Goal: Information Seeking & Learning: Learn about a topic

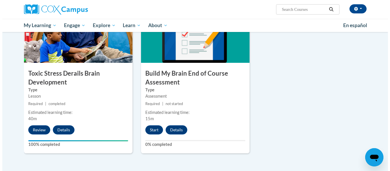
scroll to position [300, 0]
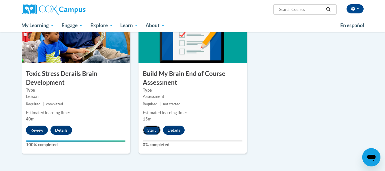
click at [155, 130] on button "Start" at bounding box center [152, 129] width 18 height 9
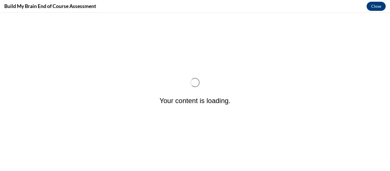
scroll to position [0, 0]
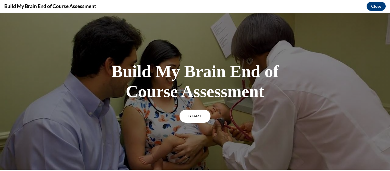
click at [196, 122] on link "START" at bounding box center [194, 115] width 31 height 13
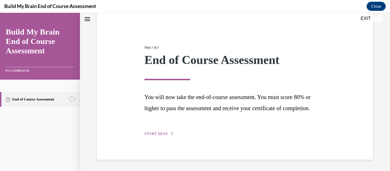
scroll to position [72, 0]
click at [168, 131] on span "START QUIZ" at bounding box center [155, 133] width 23 height 4
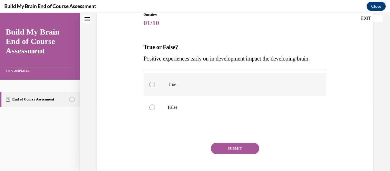
click at [172, 96] on label "True" at bounding box center [234, 84] width 183 height 23
click at [155, 87] on input "True" at bounding box center [152, 85] width 6 height 6
radio input "true"
click at [224, 154] on button "SUBMIT" at bounding box center [234, 148] width 48 height 11
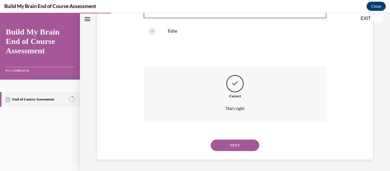
scroll to position [172, 0]
click at [232, 148] on button "NEXT" at bounding box center [234, 144] width 48 height 11
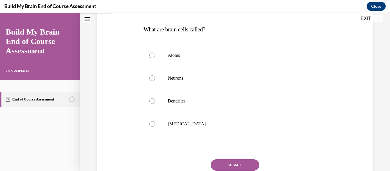
scroll to position [85, 0]
click at [162, 89] on label "Neurons" at bounding box center [234, 77] width 183 height 23
click at [155, 81] on input "Neurons" at bounding box center [152, 78] width 6 height 6
radio input "true"
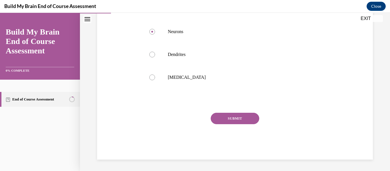
click at [217, 123] on button "SUBMIT" at bounding box center [234, 118] width 48 height 11
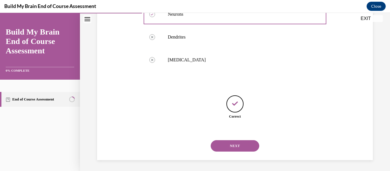
scroll to position [168, 0]
click at [228, 142] on button "NEXT" at bounding box center [234, 144] width 48 height 11
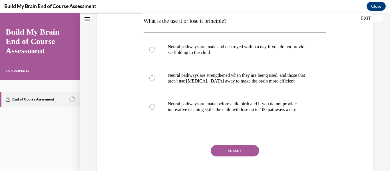
scroll to position [93, 0]
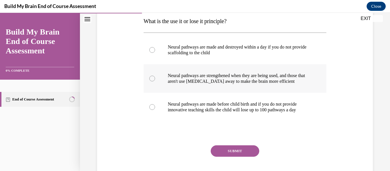
click at [161, 88] on label "Neural pathways are strengthened when they are being used, and those that aren'…" at bounding box center [234, 78] width 183 height 29
click at [155, 81] on input "Neural pathways are strengthened when they are being used, and those that aren'…" at bounding box center [152, 79] width 6 height 6
radio input "true"
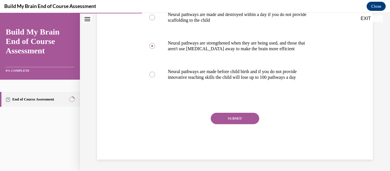
click at [240, 114] on button "SUBMIT" at bounding box center [234, 118] width 48 height 11
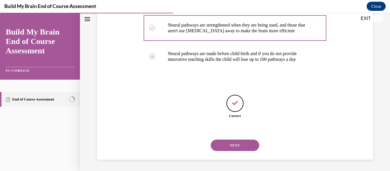
scroll to position [174, 0]
drag, startPoint x: 222, startPoint y: 152, endPoint x: 226, endPoint y: 146, distance: 6.8
click at [226, 146] on div "NEXT" at bounding box center [234, 145] width 183 height 23
click at [226, 146] on button "NEXT" at bounding box center [234, 144] width 48 height 11
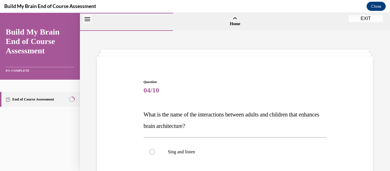
scroll to position [96, 0]
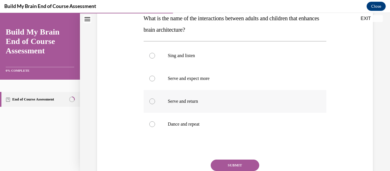
click at [148, 113] on label "Serve and return" at bounding box center [234, 101] width 183 height 23
click at [149, 104] on input "Serve and return" at bounding box center [152, 101] width 6 height 6
radio input "true"
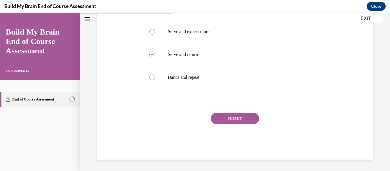
scroll to position [160, 0]
click at [244, 116] on button "SUBMIT" at bounding box center [234, 118] width 48 height 11
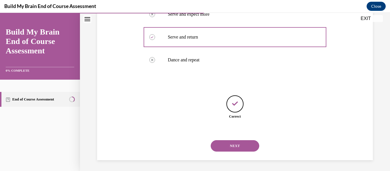
scroll to position [179, 0]
click at [233, 139] on button "NEXT" at bounding box center [234, 144] width 48 height 11
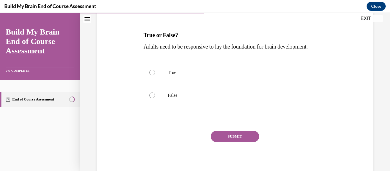
scroll to position [80, 0]
click at [165, 83] on label "True" at bounding box center [234, 71] width 183 height 23
click at [155, 75] on input "True" at bounding box center [152, 72] width 6 height 6
radio input "true"
click at [238, 146] on div "Question 05/10 True or False? Adults need to be responsive to lay the foundatio…" at bounding box center [234, 87] width 183 height 177
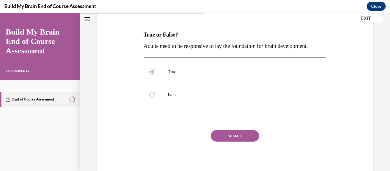
click at [236, 141] on button "SUBMIT" at bounding box center [234, 135] width 48 height 11
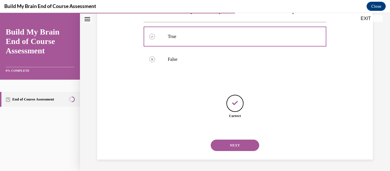
scroll to position [142, 0]
click at [236, 145] on button "NEXT" at bounding box center [234, 144] width 48 height 11
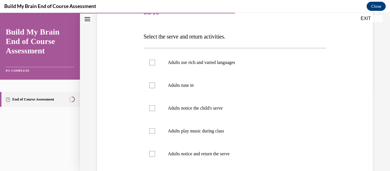
scroll to position [78, 0]
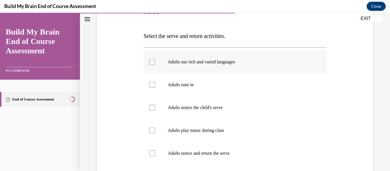
click at [172, 73] on label "Adults use rich and varied languages" at bounding box center [234, 61] width 183 height 23
click at [155, 65] on input "Adults use rich and varied languages" at bounding box center [152, 62] width 6 height 6
checkbox input "true"
click at [160, 92] on label "Adults tune in" at bounding box center [234, 84] width 183 height 23
click at [155, 88] on input "Adults tune in" at bounding box center [152, 85] width 6 height 6
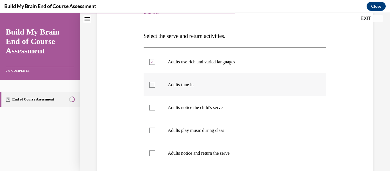
checkbox input "true"
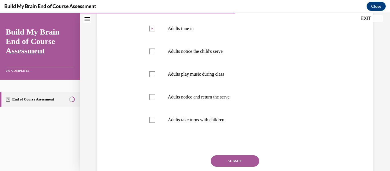
scroll to position [135, 0]
click at [155, 100] on div at bounding box center [152, 97] width 6 height 6
click at [155, 100] on input "Adults notice and return the serve" at bounding box center [152, 97] width 6 height 6
checkbox input "true"
click at [155, 122] on div at bounding box center [152, 120] width 6 height 6
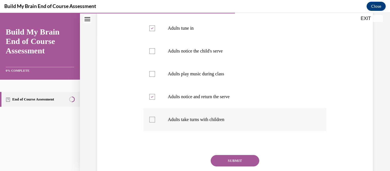
click at [155, 122] on input "Adults take turns with children" at bounding box center [152, 120] width 6 height 6
checkbox input "true"
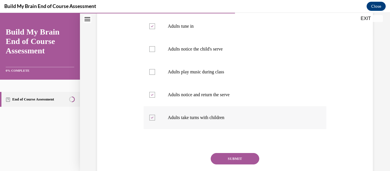
scroll to position [137, 0]
click at [162, 56] on label "Adults notice the child's serve" at bounding box center [234, 48] width 183 height 23
click at [155, 52] on input "Adults notice the child's serve" at bounding box center [152, 49] width 6 height 6
checkbox input "true"
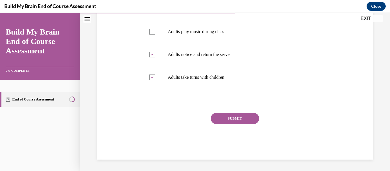
click at [236, 124] on button "SUBMIT" at bounding box center [234, 118] width 48 height 11
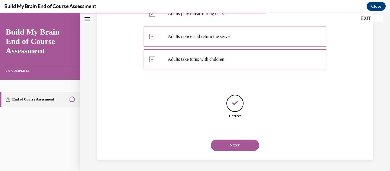
scroll to position [216, 0]
click at [230, 144] on button "NEXT" at bounding box center [234, 144] width 48 height 11
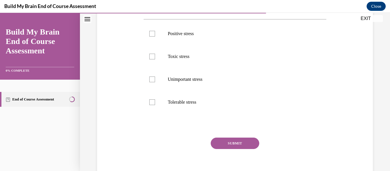
scroll to position [107, 0]
click at [166, 42] on label "Positive stress" at bounding box center [234, 33] width 183 height 23
click at [155, 36] on input "Positive stress" at bounding box center [152, 34] width 6 height 6
checkbox input "true"
click at [155, 59] on div at bounding box center [152, 56] width 6 height 6
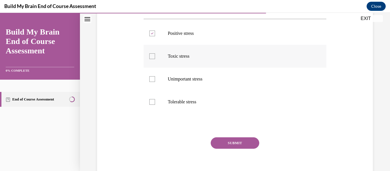
click at [155, 59] on input "Toxic stress" at bounding box center [152, 56] width 6 height 6
checkbox input "true"
click at [154, 105] on div at bounding box center [152, 102] width 6 height 6
click at [154, 105] on input "Tolerable stress" at bounding box center [152, 102] width 6 height 6
checkbox input "true"
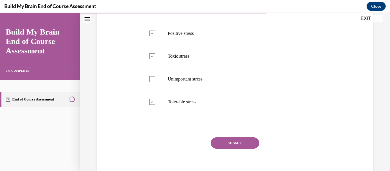
click at [225, 149] on button "SUBMIT" at bounding box center [234, 142] width 48 height 11
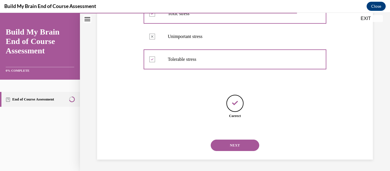
scroll to position [168, 0]
click at [233, 144] on button "NEXT" at bounding box center [234, 144] width 48 height 11
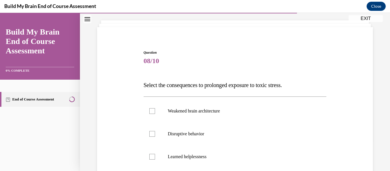
scroll to position [30, 0]
click at [160, 117] on label "Weakened brain architecture" at bounding box center [234, 110] width 183 height 23
click at [155, 114] on input "Weakened brain architecture" at bounding box center [152, 111] width 6 height 6
checkbox input "true"
click at [155, 136] on div at bounding box center [152, 134] width 6 height 6
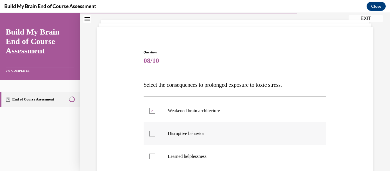
click at [155, 136] on input "Disruptive behavior" at bounding box center [152, 134] width 6 height 6
checkbox input "true"
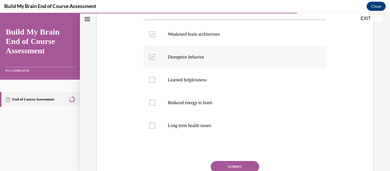
scroll to position [108, 0]
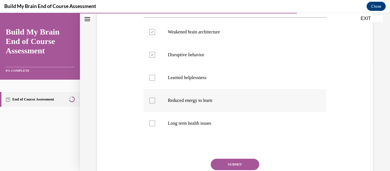
click at [159, 112] on label "Reduced energy to learn" at bounding box center [234, 100] width 183 height 23
click at [155, 103] on input "Reduced energy to learn" at bounding box center [152, 101] width 6 height 6
checkbox input "true"
click at [160, 132] on label "Long term health issues" at bounding box center [234, 123] width 183 height 23
click at [155, 126] on input "Long term health issues" at bounding box center [152, 123] width 6 height 6
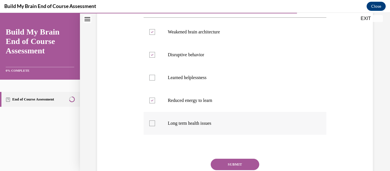
checkbox input "true"
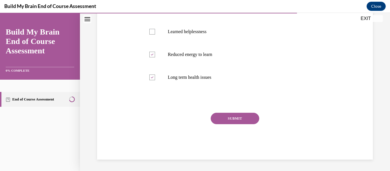
click at [238, 116] on button "SUBMIT" at bounding box center [234, 118] width 48 height 11
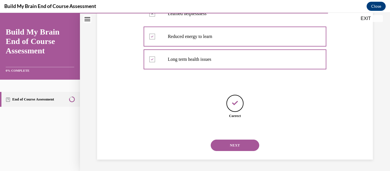
scroll to position [192, 0]
click at [227, 140] on button "NEXT" at bounding box center [234, 144] width 48 height 11
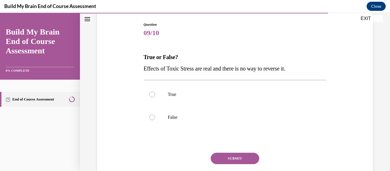
scroll to position [59, 0]
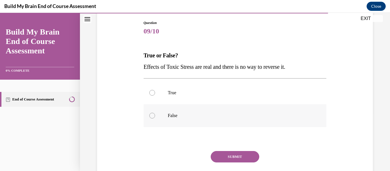
click at [160, 127] on label "False" at bounding box center [234, 115] width 183 height 23
click at [155, 118] on input "False" at bounding box center [152, 116] width 6 height 6
radio input "true"
click at [164, 102] on label "True" at bounding box center [234, 92] width 183 height 23
click at [155, 96] on input "True" at bounding box center [152, 93] width 6 height 6
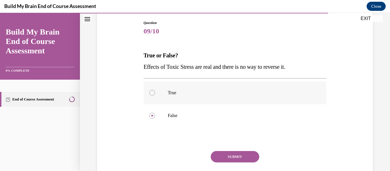
radio input "true"
click at [219, 162] on button "SUBMIT" at bounding box center [234, 156] width 48 height 11
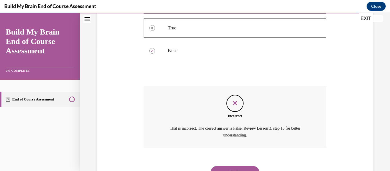
scroll to position [168, 0]
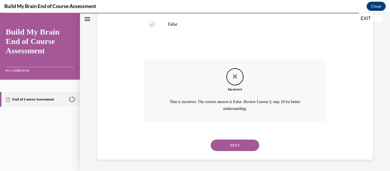
click at [228, 147] on button "NEXT" at bounding box center [234, 144] width 48 height 11
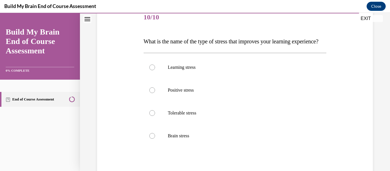
scroll to position [73, 0]
click at [175, 101] on label "Positive stress" at bounding box center [234, 89] width 183 height 23
click at [155, 93] on input "Positive stress" at bounding box center [152, 90] width 6 height 6
radio input "true"
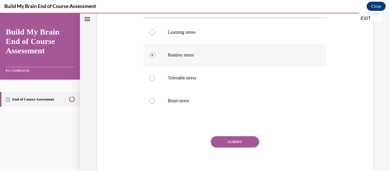
scroll to position [110, 0]
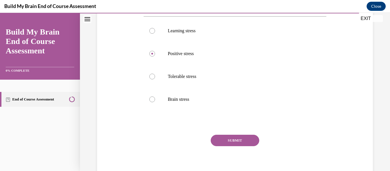
click at [228, 146] on button "SUBMIT" at bounding box center [234, 140] width 48 height 11
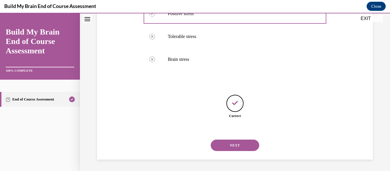
scroll to position [179, 0]
click at [232, 147] on button "NEXT" at bounding box center [234, 144] width 48 height 11
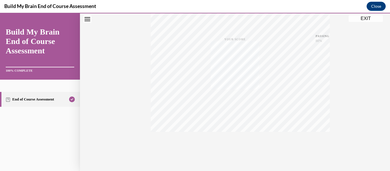
scroll to position [153, 0]
click at [364, 17] on button "EXIT" at bounding box center [365, 18] width 34 height 7
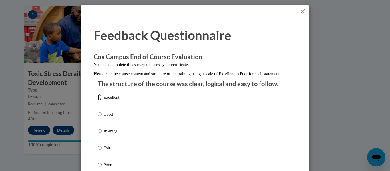
click at [98, 100] on input "Excellent" at bounding box center [100, 97] width 4 height 6
radio input "true"
drag, startPoint x: 98, startPoint y: 103, endPoint x: 115, endPoint y: 107, distance: 17.7
click at [115, 107] on label "Excellent" at bounding box center [108, 101] width 21 height 15
click at [102, 100] on input "Excellent" at bounding box center [100, 97] width 4 height 6
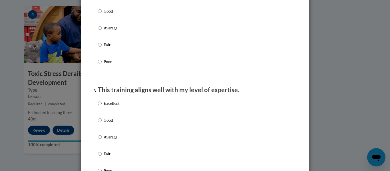
scroll to position [221, 0]
radio input "true"
click at [98, 106] on input "Excellent" at bounding box center [100, 103] width 4 height 6
radio input "true"
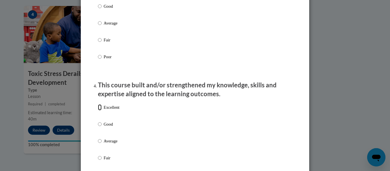
click at [98, 110] on input "Excellent" at bounding box center [100, 107] width 4 height 6
radio input "true"
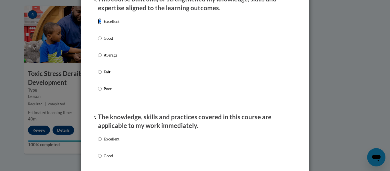
scroll to position [420, 0]
click at [98, 142] on input "Excellent" at bounding box center [100, 138] width 4 height 6
radio input "true"
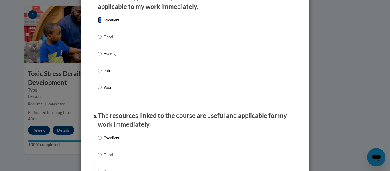
scroll to position [560, 0]
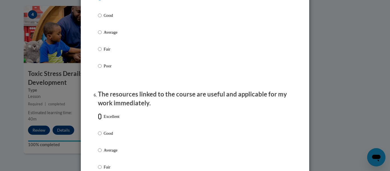
click at [98, 119] on input "Excellent" at bounding box center [100, 116] width 4 height 6
radio input "true"
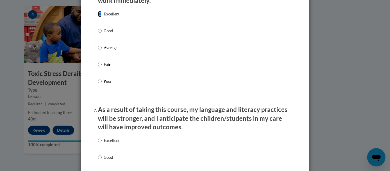
scroll to position [695, 0]
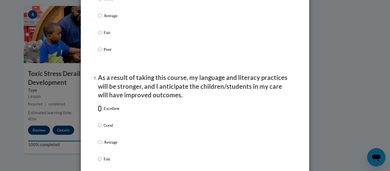
click at [98, 112] on input "Excellent" at bounding box center [100, 108] width 4 height 6
radio input "true"
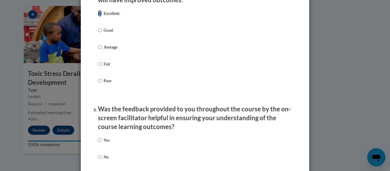
scroll to position [804, 0]
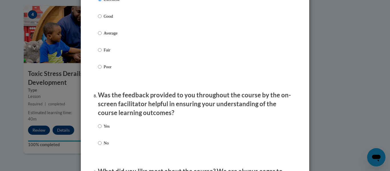
click at [104, 129] on p "Yes" at bounding box center [107, 126] width 6 height 6
click at [102, 129] on input "Yes" at bounding box center [100, 126] width 4 height 6
radio input "true"
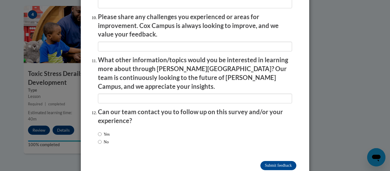
scroll to position [1010, 0]
click at [98, 138] on input "No" at bounding box center [100, 141] width 4 height 6
radio input "true"
click at [264, 161] on input "Submit feedback" at bounding box center [278, 165] width 36 height 9
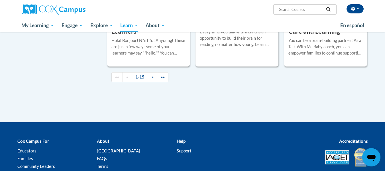
scroll to position [866, 0]
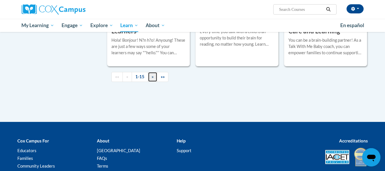
click at [153, 79] on span "»" at bounding box center [153, 76] width 2 height 5
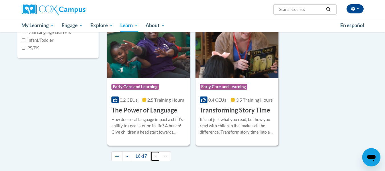
scroll to position [176, 0]
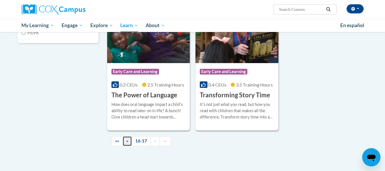
click at [131, 142] on link "«" at bounding box center [127, 141] width 9 height 10
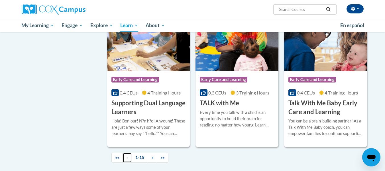
scroll to position [786, 0]
click at [294, 116] on h3 "Talk With Me Baby Early Care and Learning" at bounding box center [326, 107] width 74 height 18
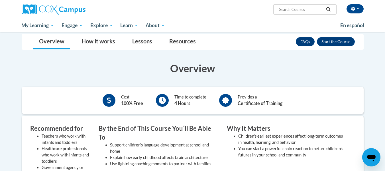
scroll to position [91, 0]
click at [349, 41] on button "Enroll" at bounding box center [336, 41] width 38 height 9
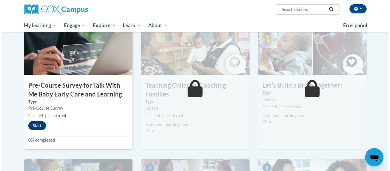
scroll to position [131, 0]
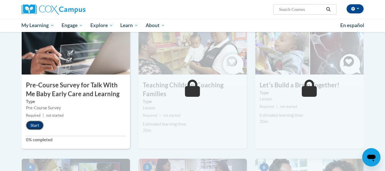
click at [39, 122] on button "Start" at bounding box center [35, 125] width 18 height 9
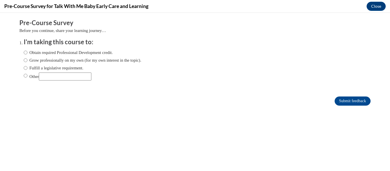
scroll to position [0, 0]
click at [24, 53] on input "Obtain required Professional Development credit." at bounding box center [26, 52] width 4 height 6
radio input "true"
click at [348, 102] on input "Submit feedback" at bounding box center [352, 100] width 36 height 9
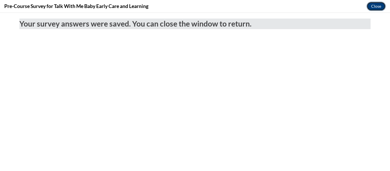
click at [379, 7] on button "Close" at bounding box center [375, 6] width 19 height 9
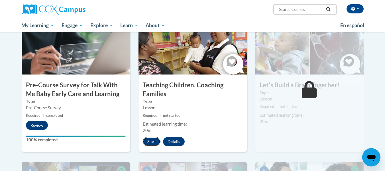
click at [155, 141] on button "Start" at bounding box center [152, 141] width 18 height 9
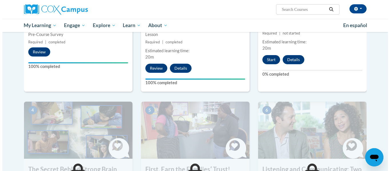
scroll to position [204, 0]
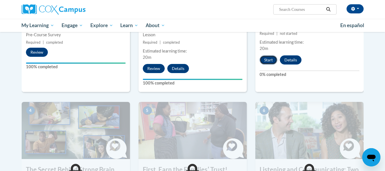
click at [271, 61] on button "Start" at bounding box center [269, 59] width 18 height 9
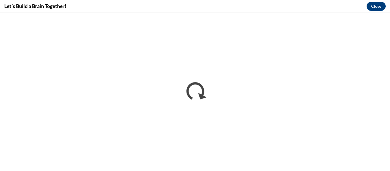
scroll to position [0, 0]
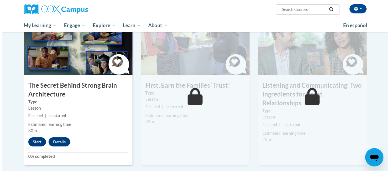
scroll to position [289, 0]
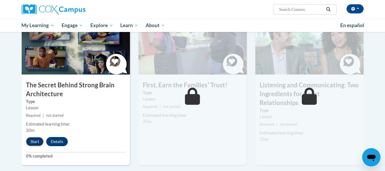
click at [37, 140] on button "Start" at bounding box center [35, 141] width 18 height 9
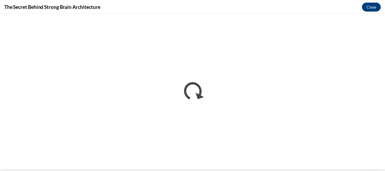
scroll to position [0, 0]
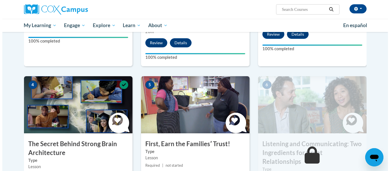
scroll to position [287, 0]
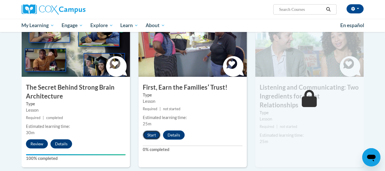
click at [149, 130] on button "Start" at bounding box center [152, 134] width 18 height 9
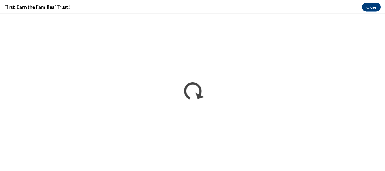
scroll to position [0, 0]
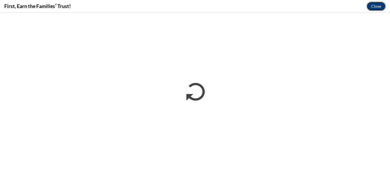
click at [373, 4] on button "Close" at bounding box center [375, 6] width 19 height 9
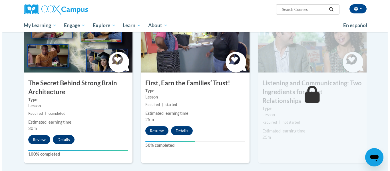
scroll to position [291, 0]
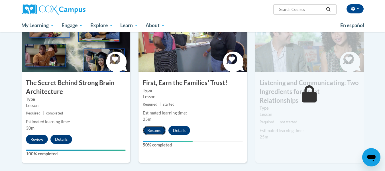
click at [147, 132] on button "Resume" at bounding box center [154, 130] width 23 height 9
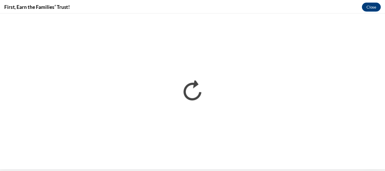
scroll to position [0, 0]
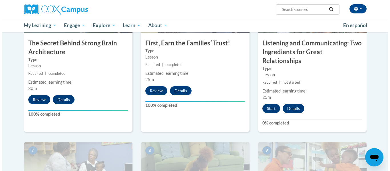
scroll to position [325, 0]
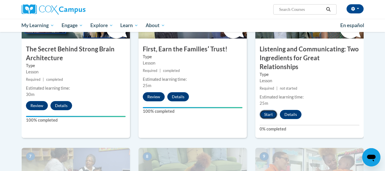
click at [272, 110] on button "Start" at bounding box center [269, 114] width 18 height 9
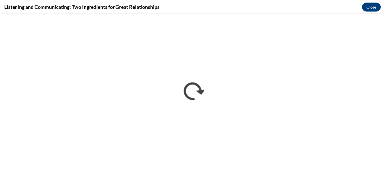
scroll to position [0, 0]
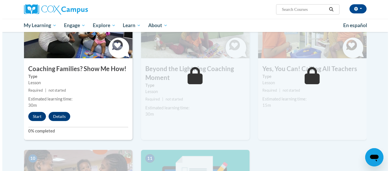
scroll to position [472, 0]
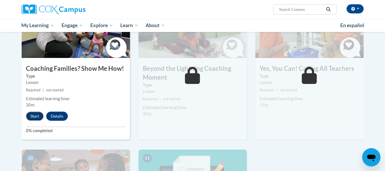
click at [31, 112] on button "Start" at bounding box center [35, 116] width 18 height 9
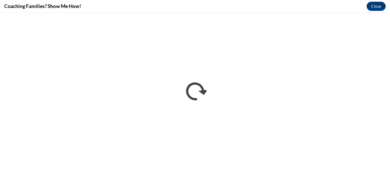
scroll to position [0, 0]
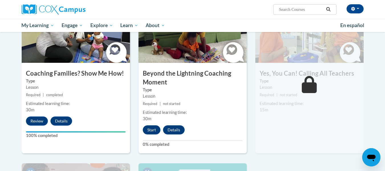
scroll to position [467, 0]
